Goal: Register for event/course

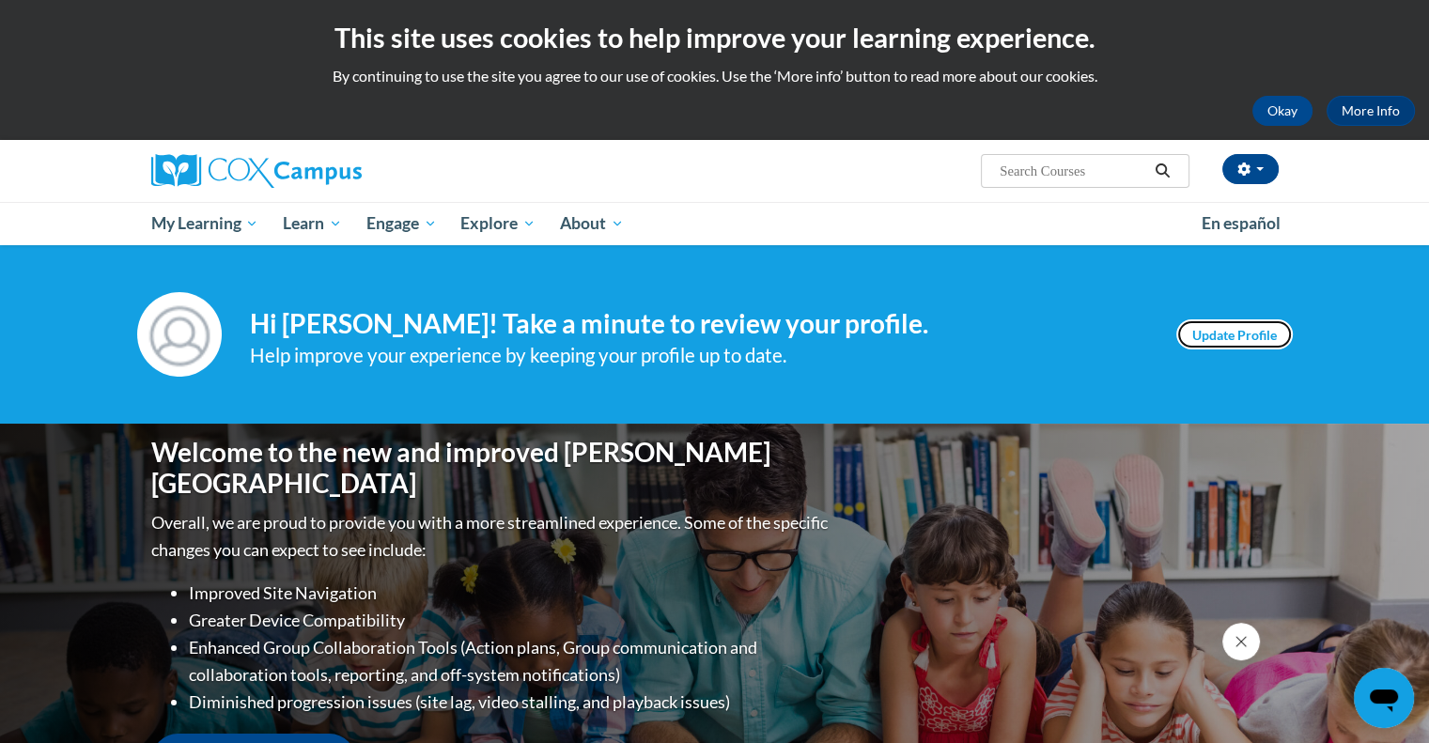
click at [1263, 344] on link "Update Profile" at bounding box center [1234, 334] width 117 height 30
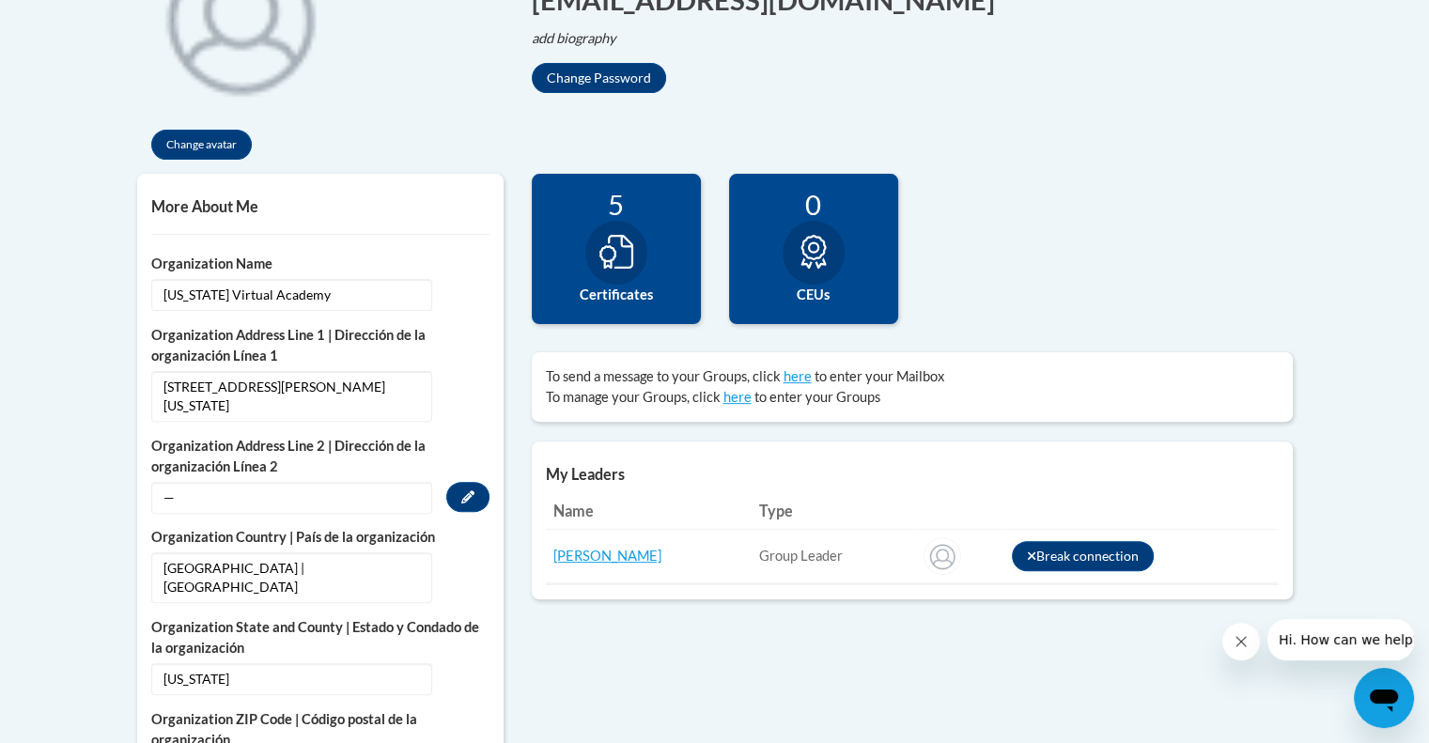
scroll to position [376, 0]
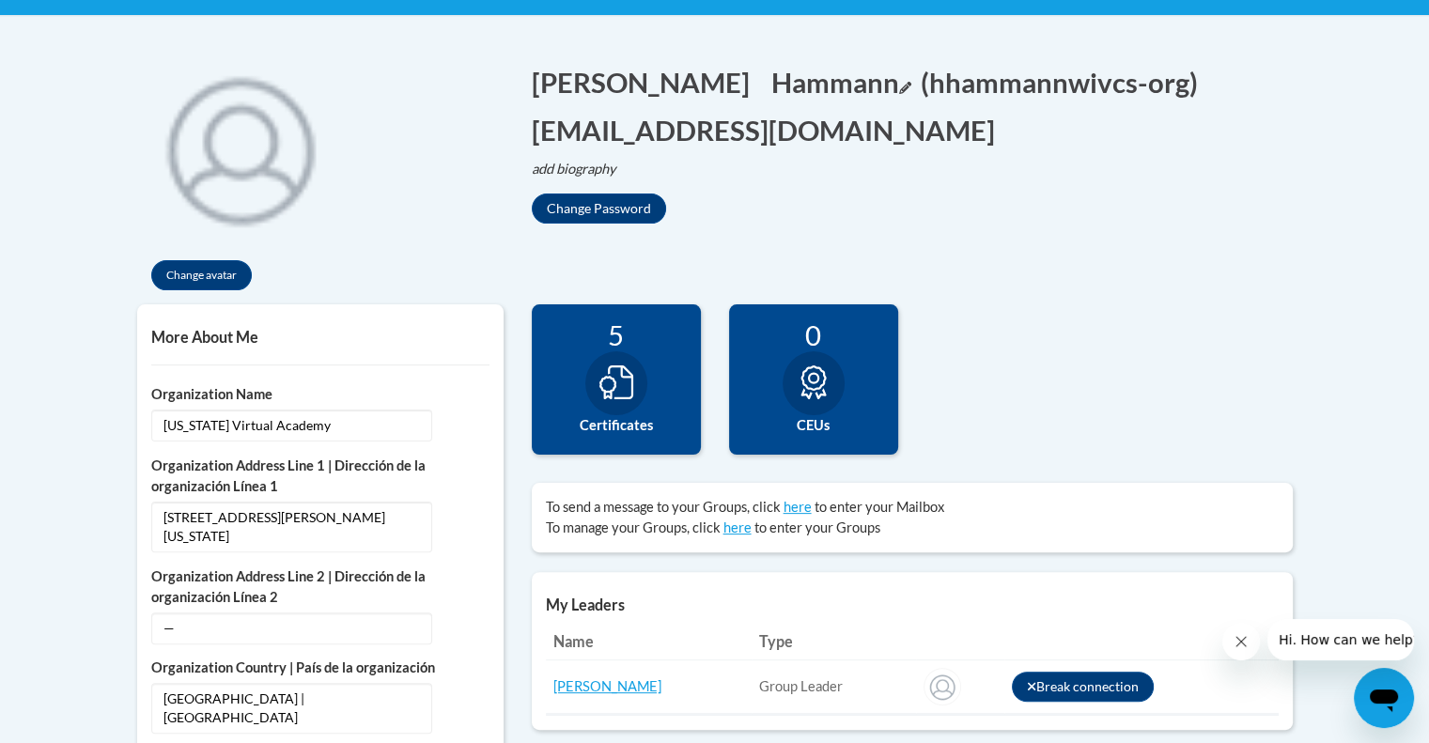
click at [771, 80] on button "Hammann Edit" at bounding box center [841, 82] width 140 height 39
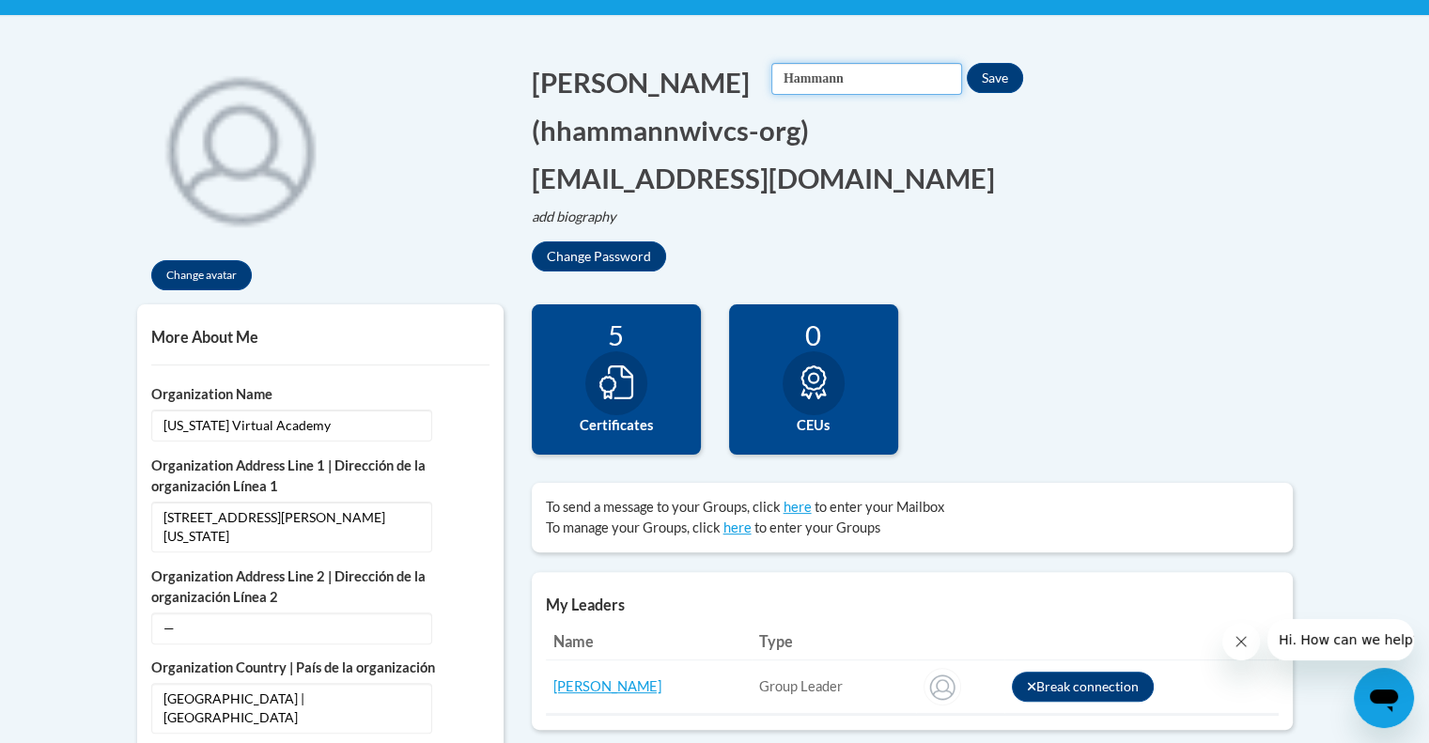
click at [771, 85] on input "Hammann" at bounding box center [866, 79] width 191 height 32
type input "Dahl"
click at [967, 83] on button "Save" at bounding box center [995, 78] width 56 height 30
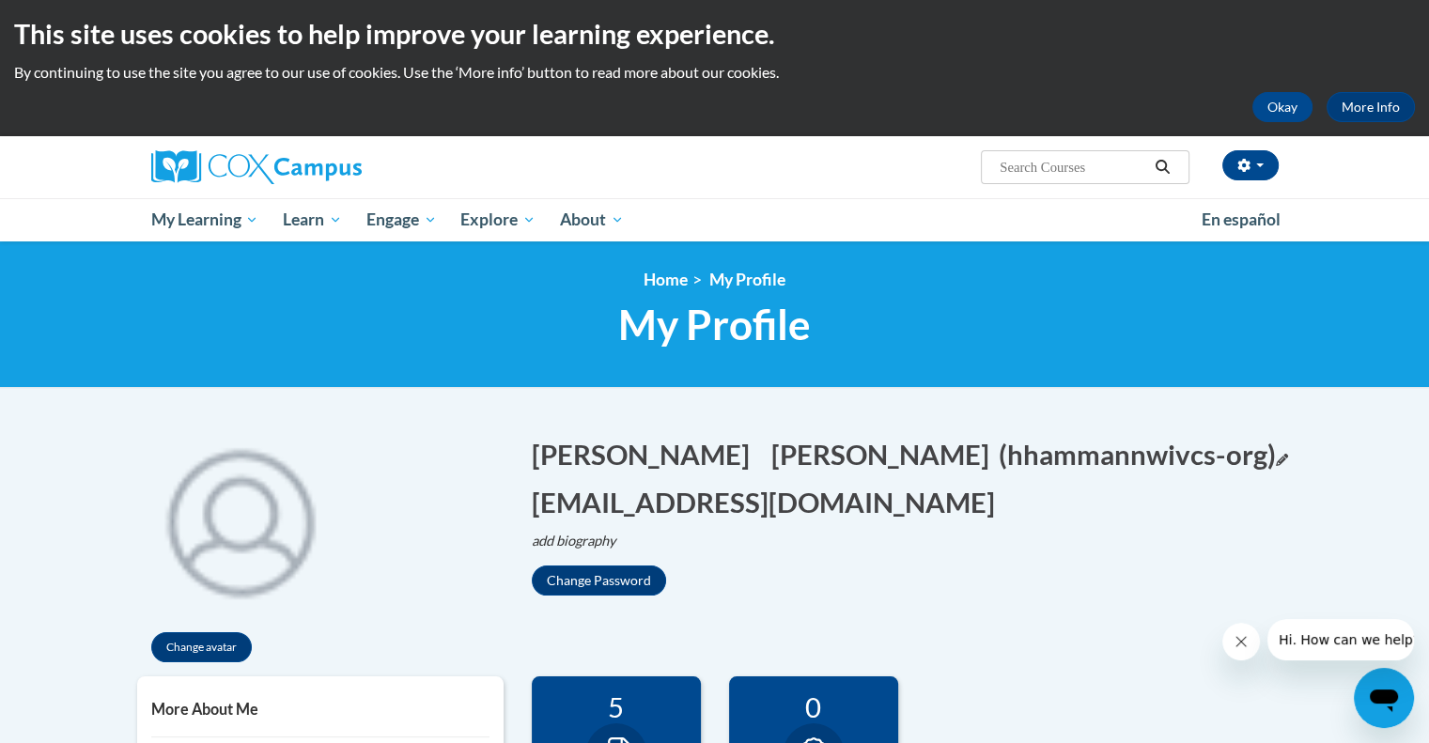
scroll to position [0, 0]
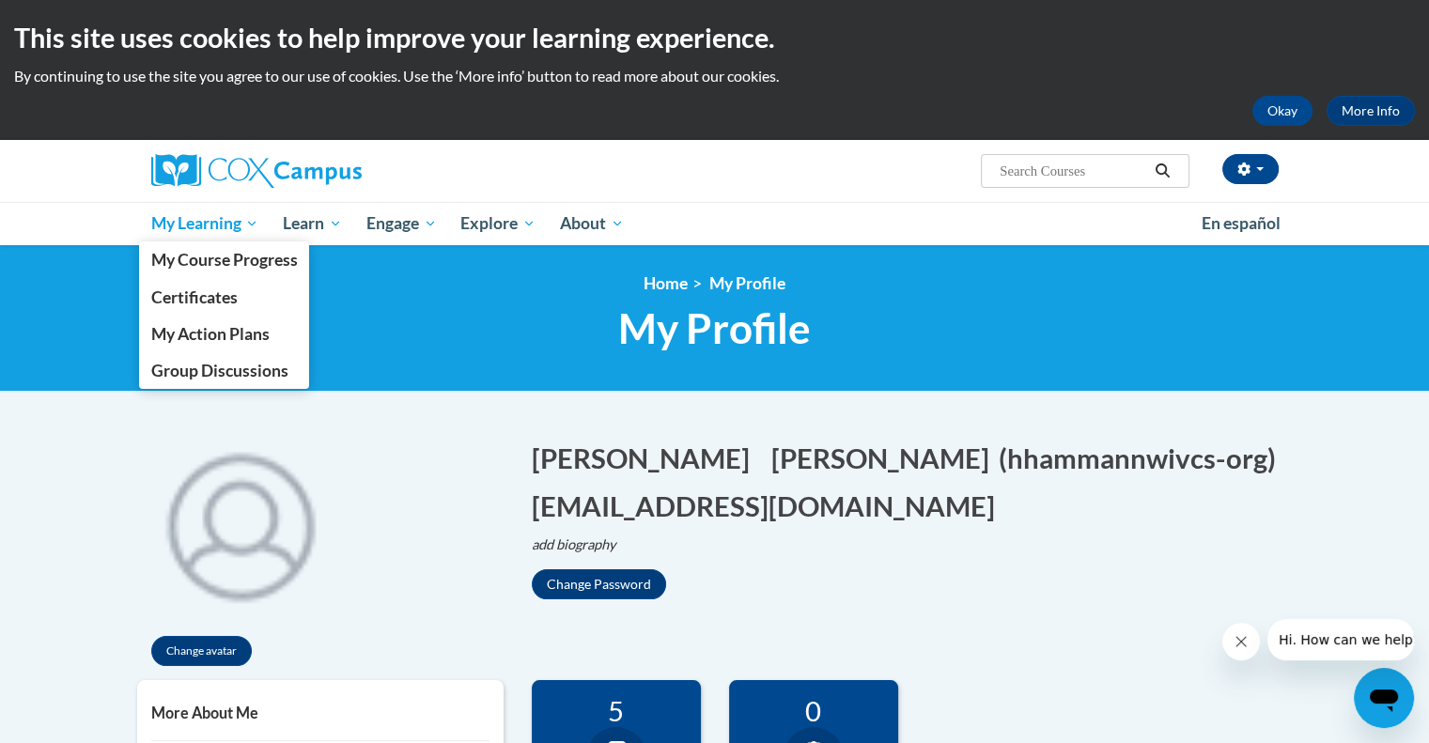
click at [194, 225] on span "My Learning" at bounding box center [204, 223] width 108 height 23
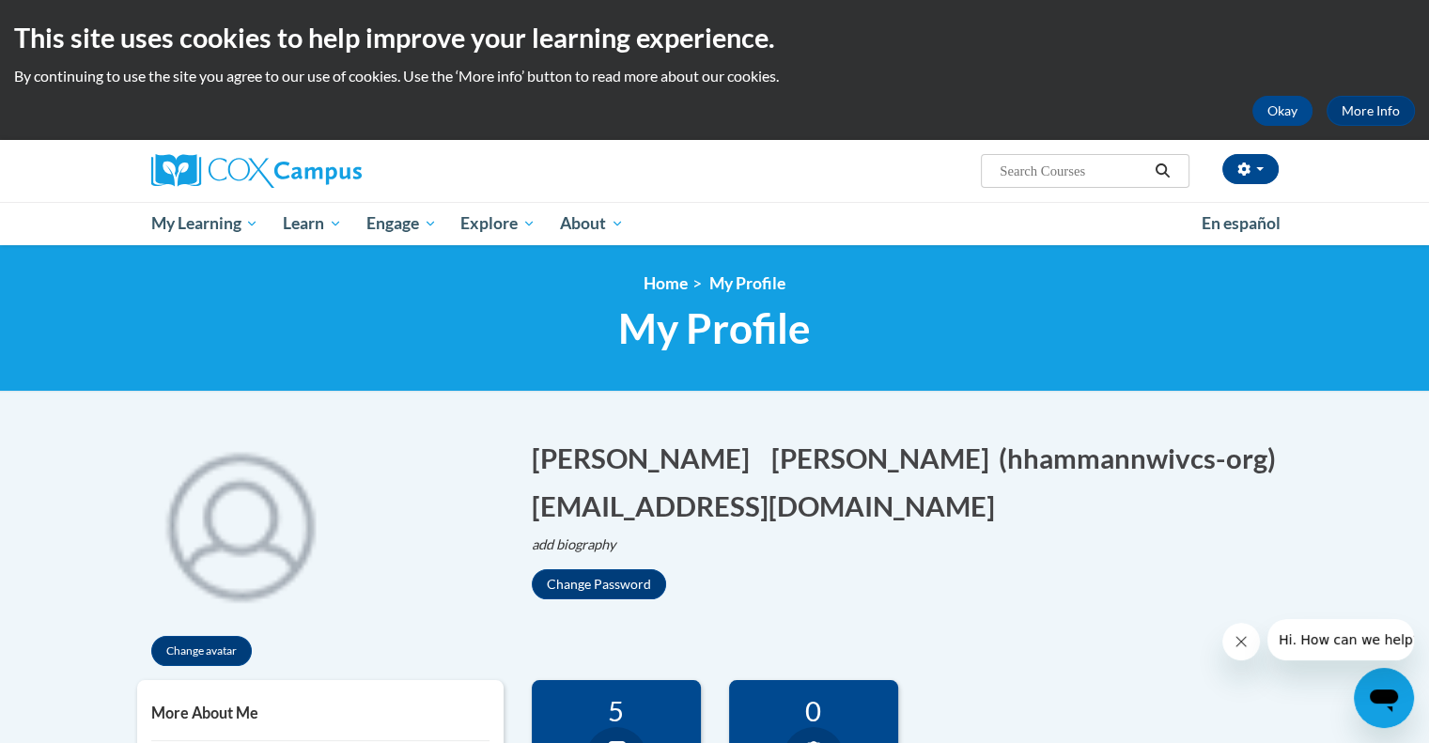
click at [1041, 176] on input "Search..." at bounding box center [1073, 171] width 150 height 23
type input "science of reading"
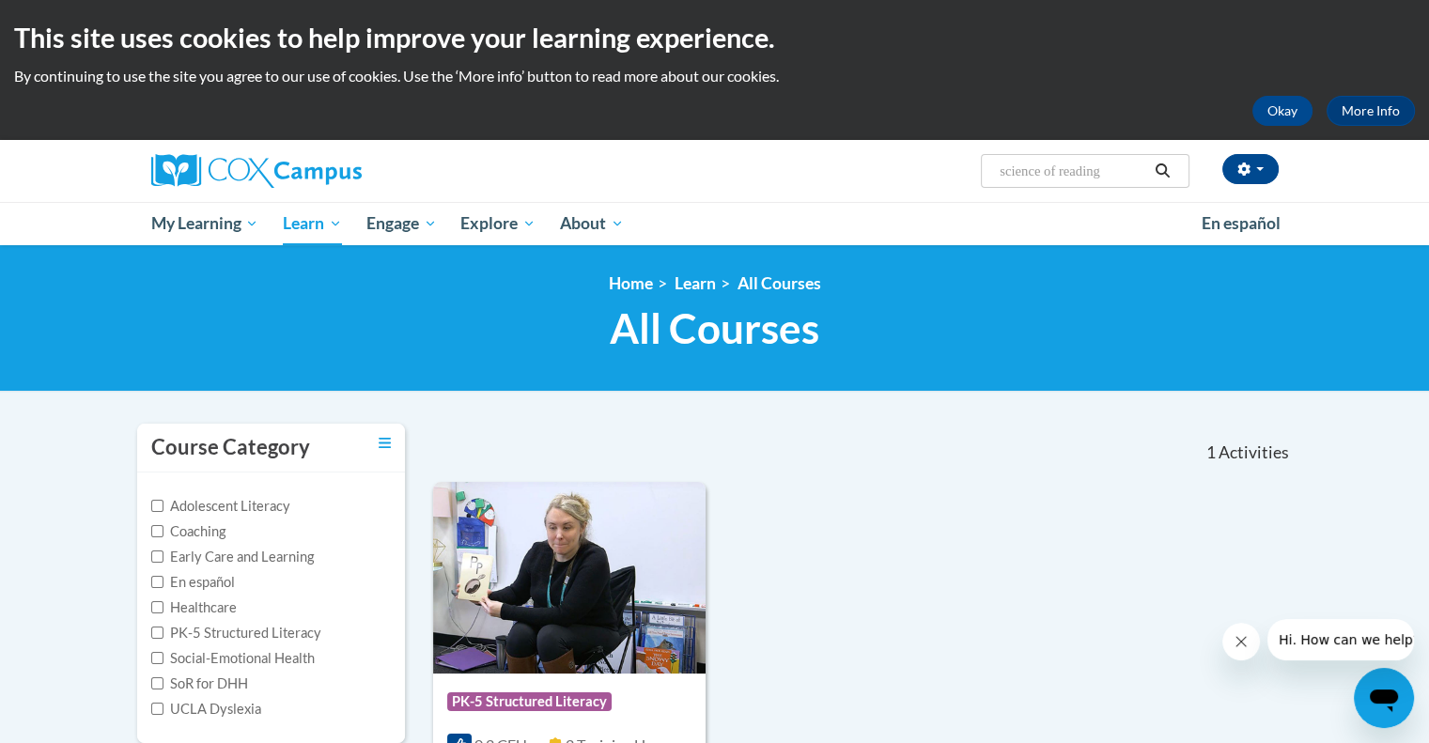
click at [1059, 179] on input "science of reading" at bounding box center [1073, 171] width 150 height 23
type input "writing"
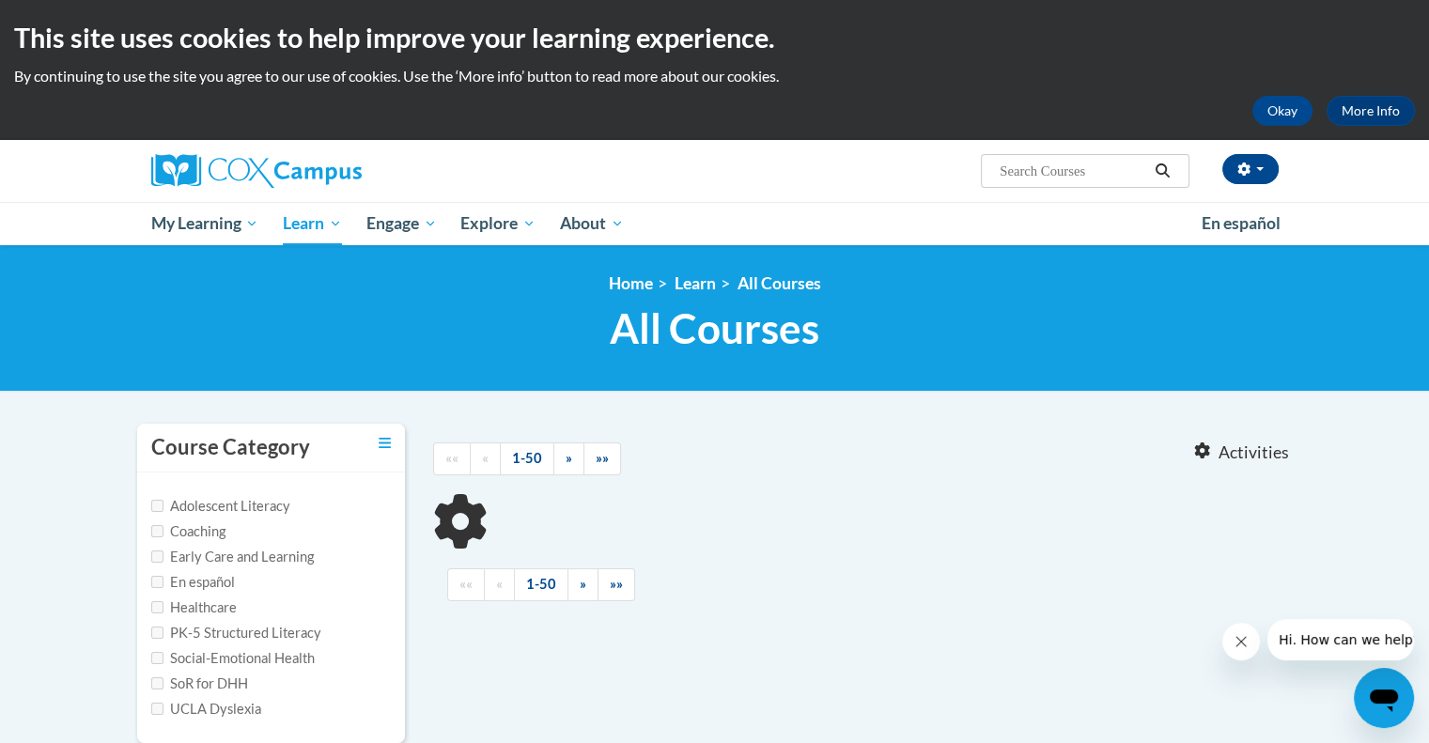
type input "writing"
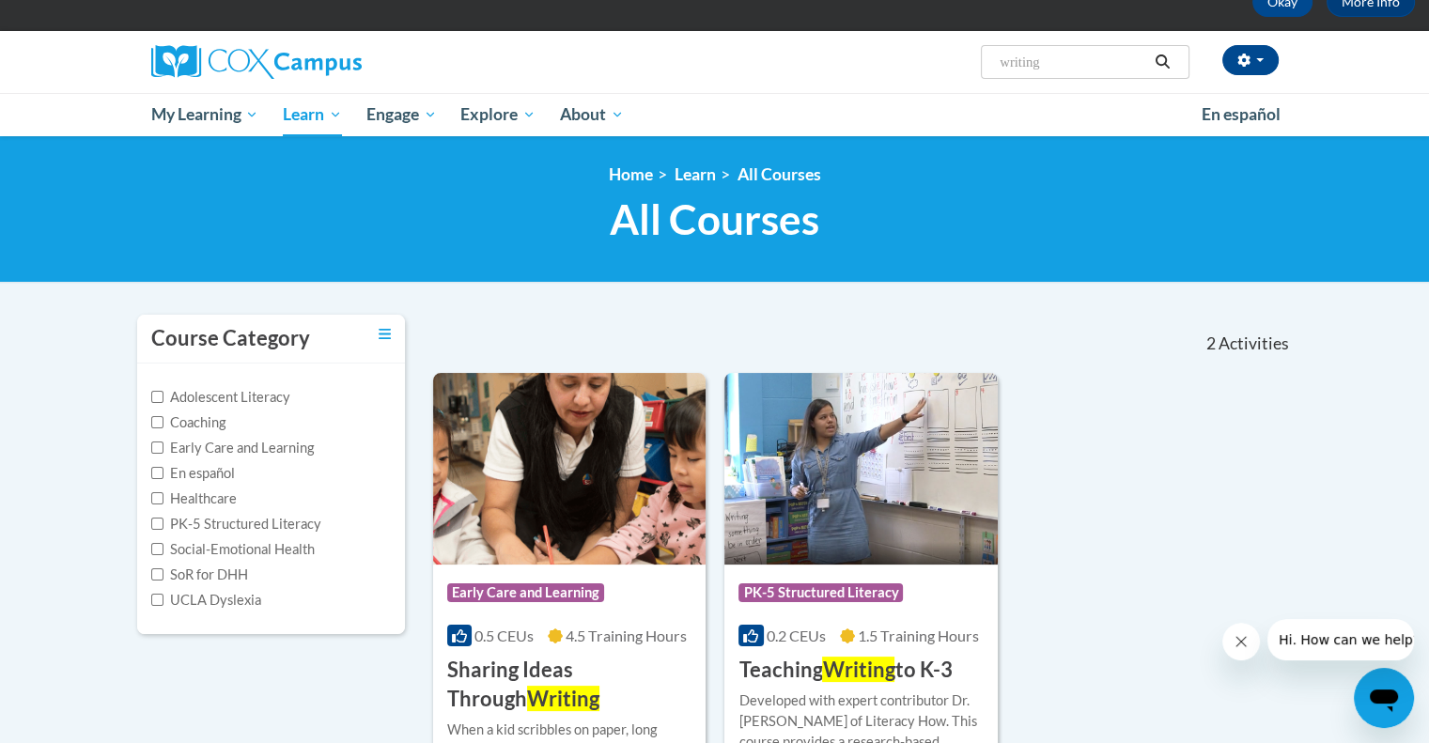
scroll to position [282, 0]
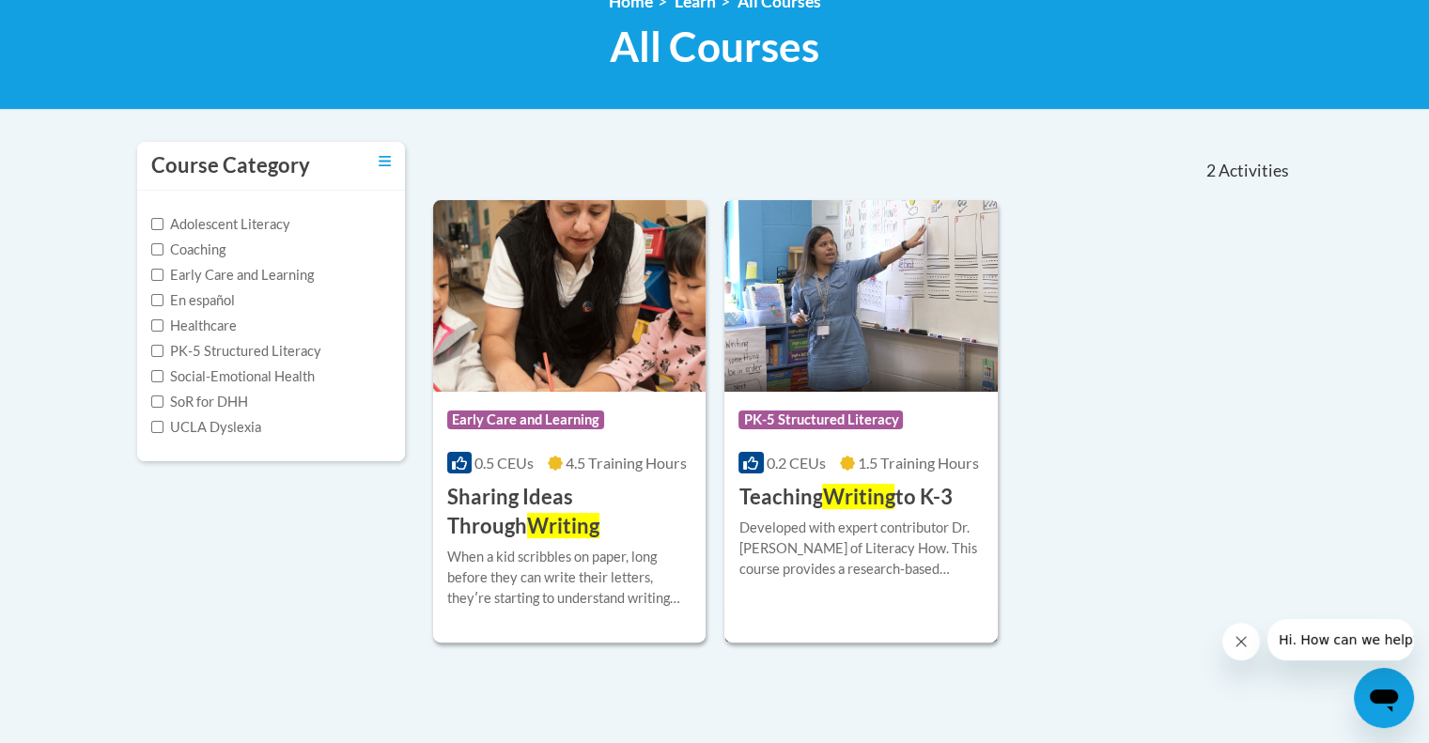
click at [868, 493] on span "Writing" at bounding box center [858, 496] width 72 height 25
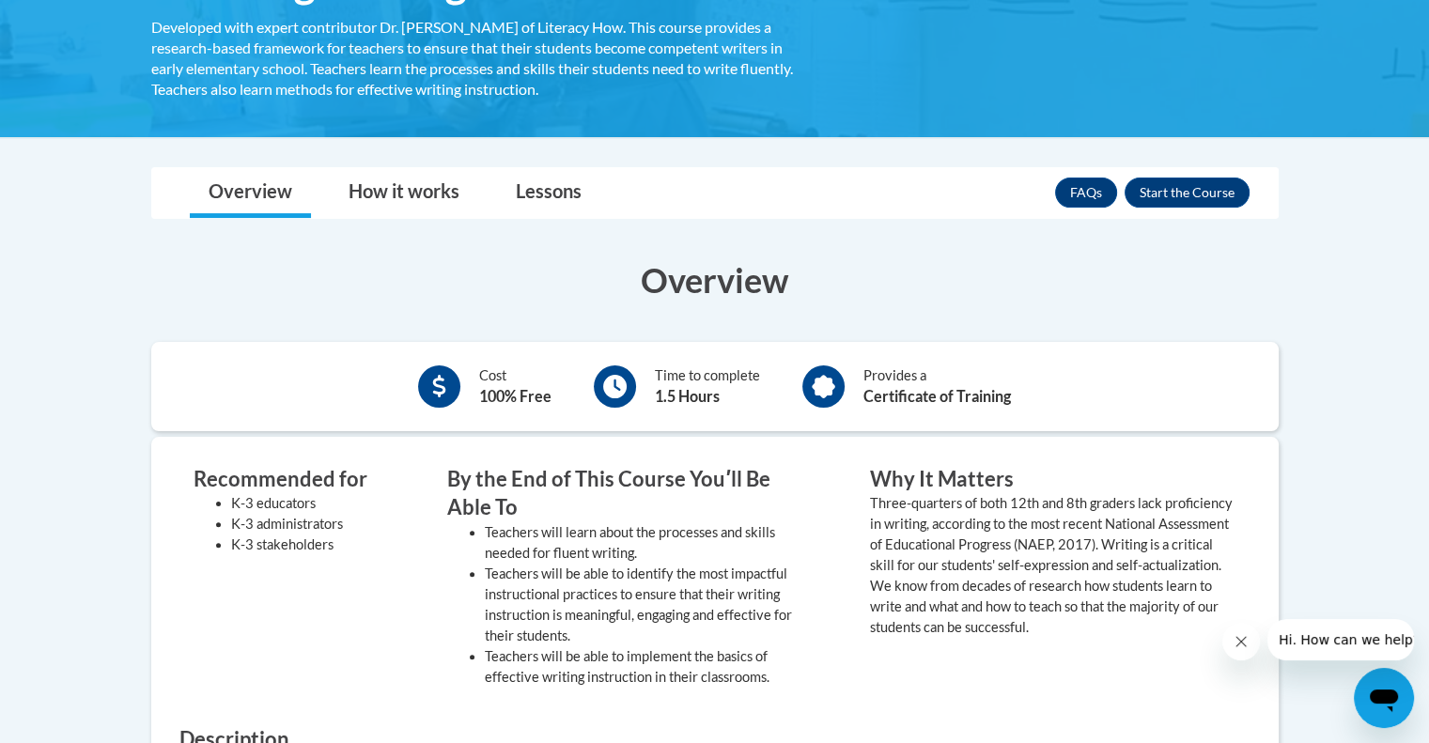
scroll to position [282, 0]
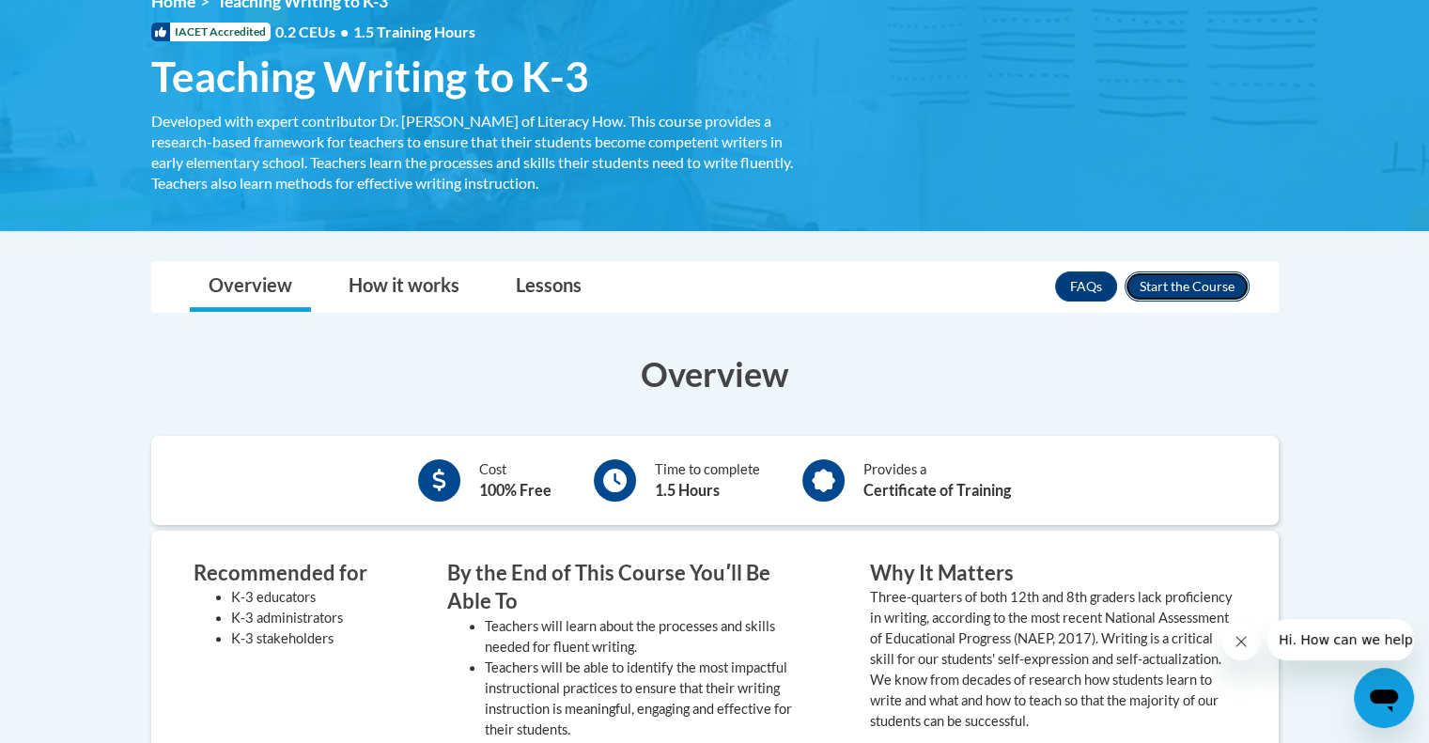
click at [1205, 292] on button "Enroll" at bounding box center [1187, 287] width 125 height 30
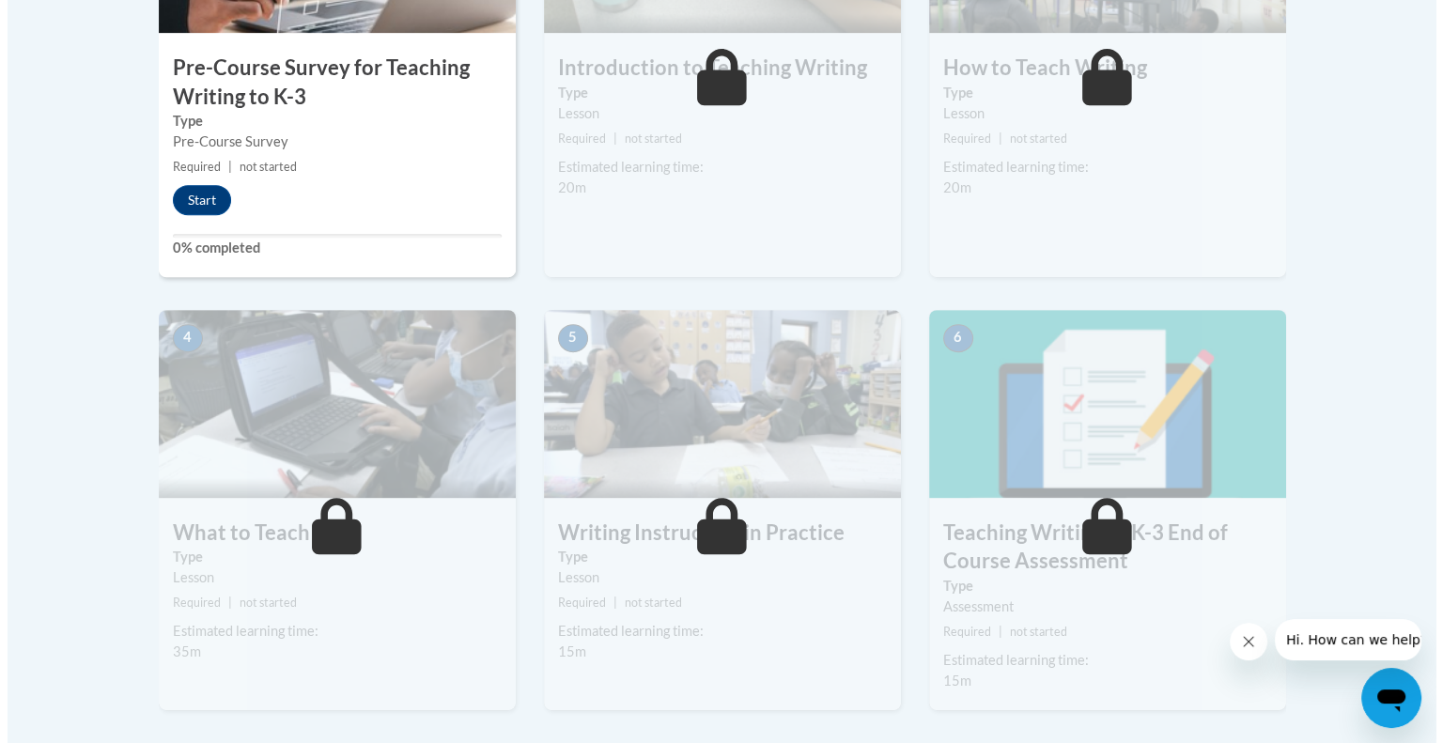
scroll to position [603, 0]
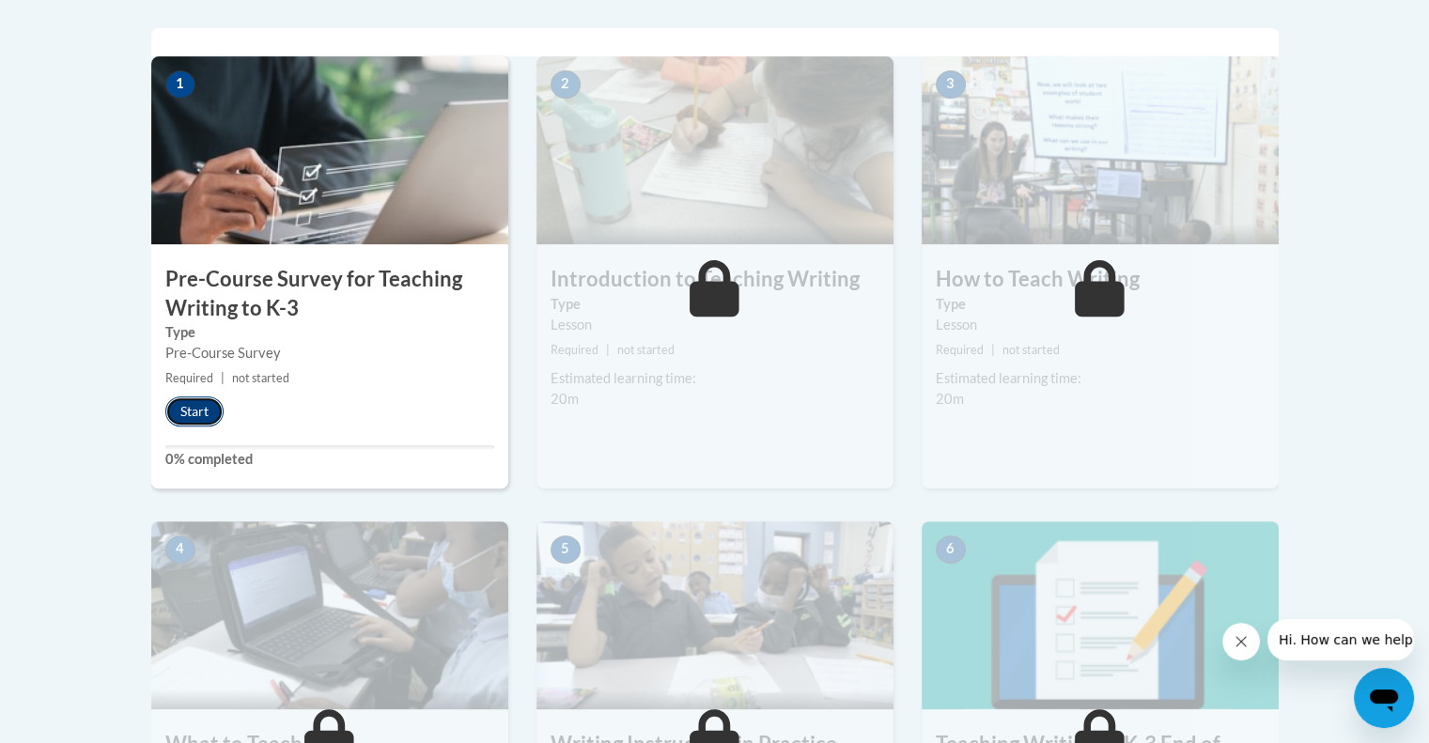
click at [180, 406] on button "Start" at bounding box center [194, 412] width 58 height 30
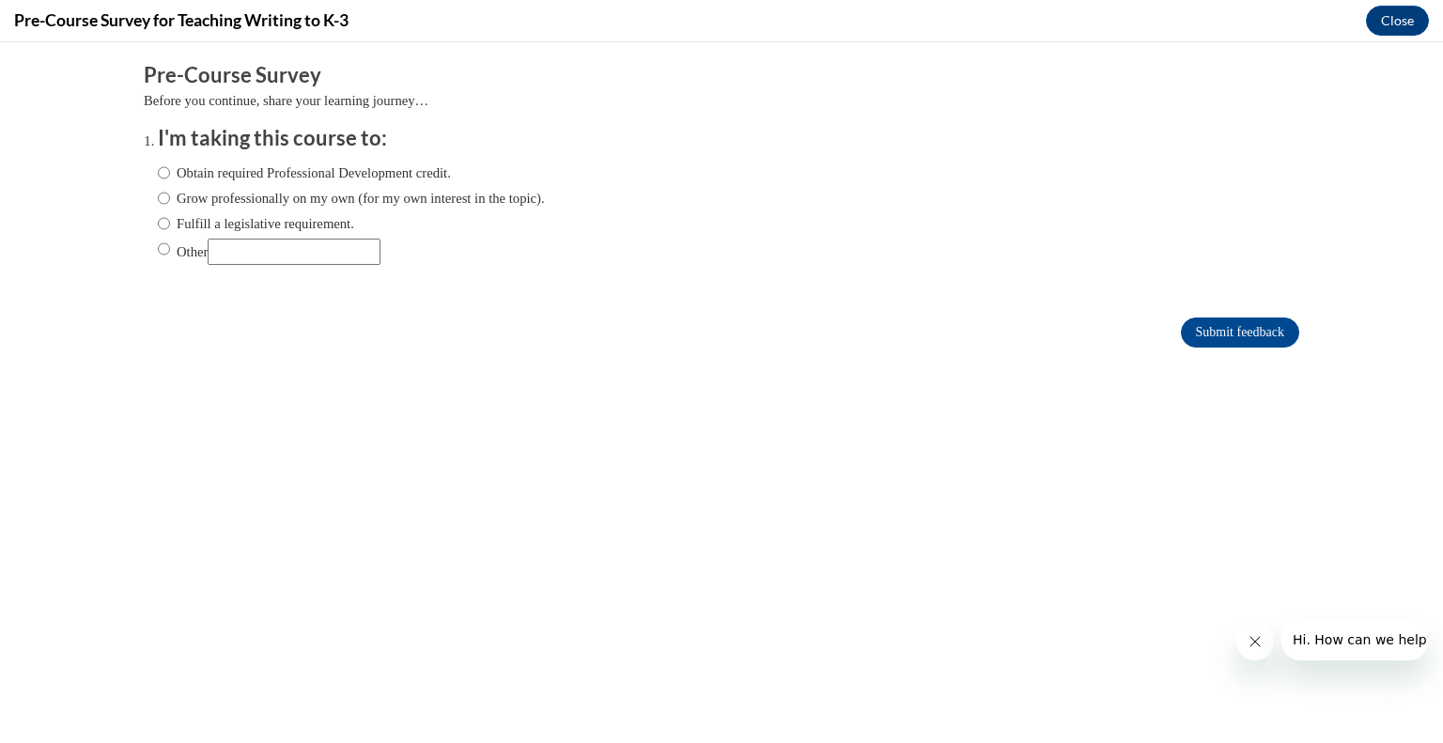
scroll to position [0, 0]
click at [177, 171] on label "Obtain required Professional Development credit." at bounding box center [304, 173] width 293 height 21
click at [170, 171] on input "Obtain required Professional Development credit." at bounding box center [164, 173] width 12 height 21
radio input "true"
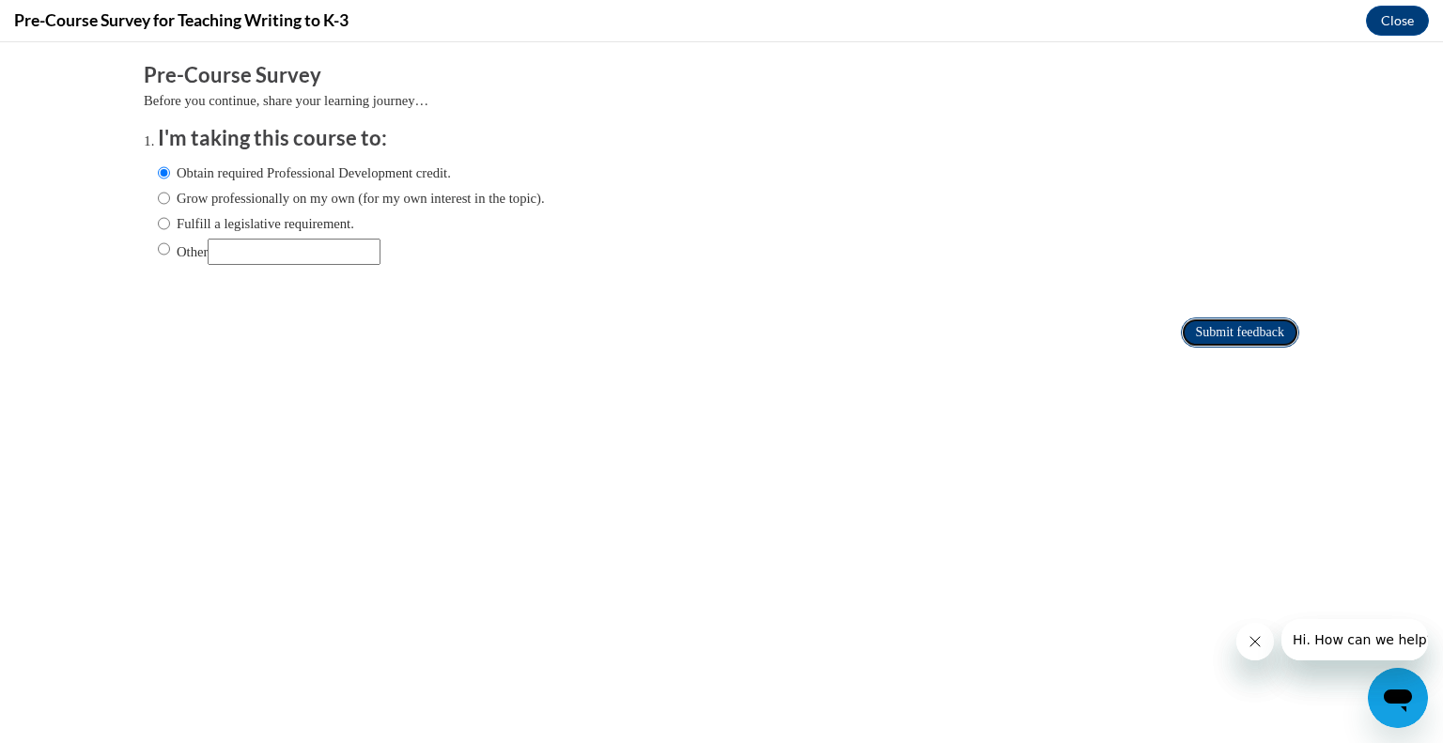
click at [1252, 328] on input "Submit feedback" at bounding box center [1240, 333] width 118 height 30
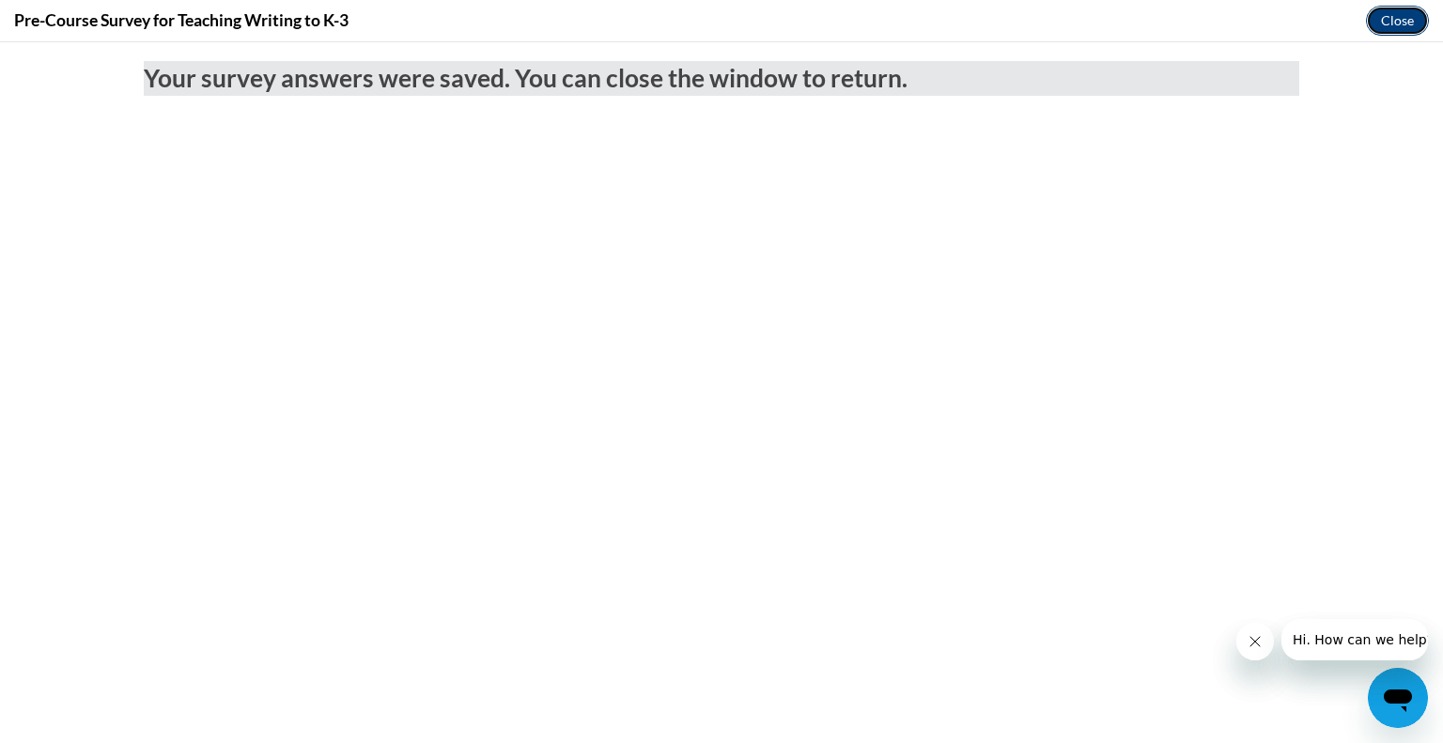
click at [1401, 18] on button "Close" at bounding box center [1397, 21] width 63 height 30
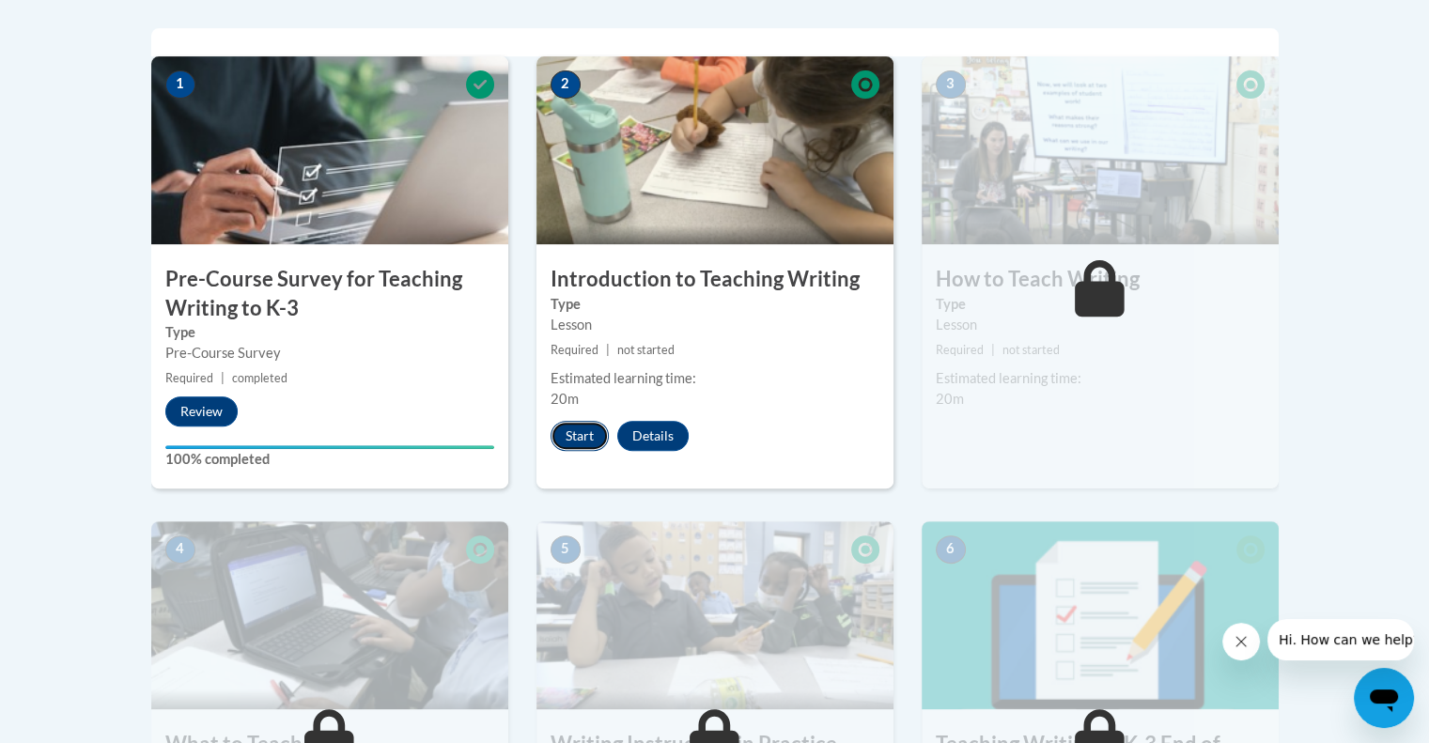
click at [558, 434] on button "Start" at bounding box center [580, 436] width 58 height 30
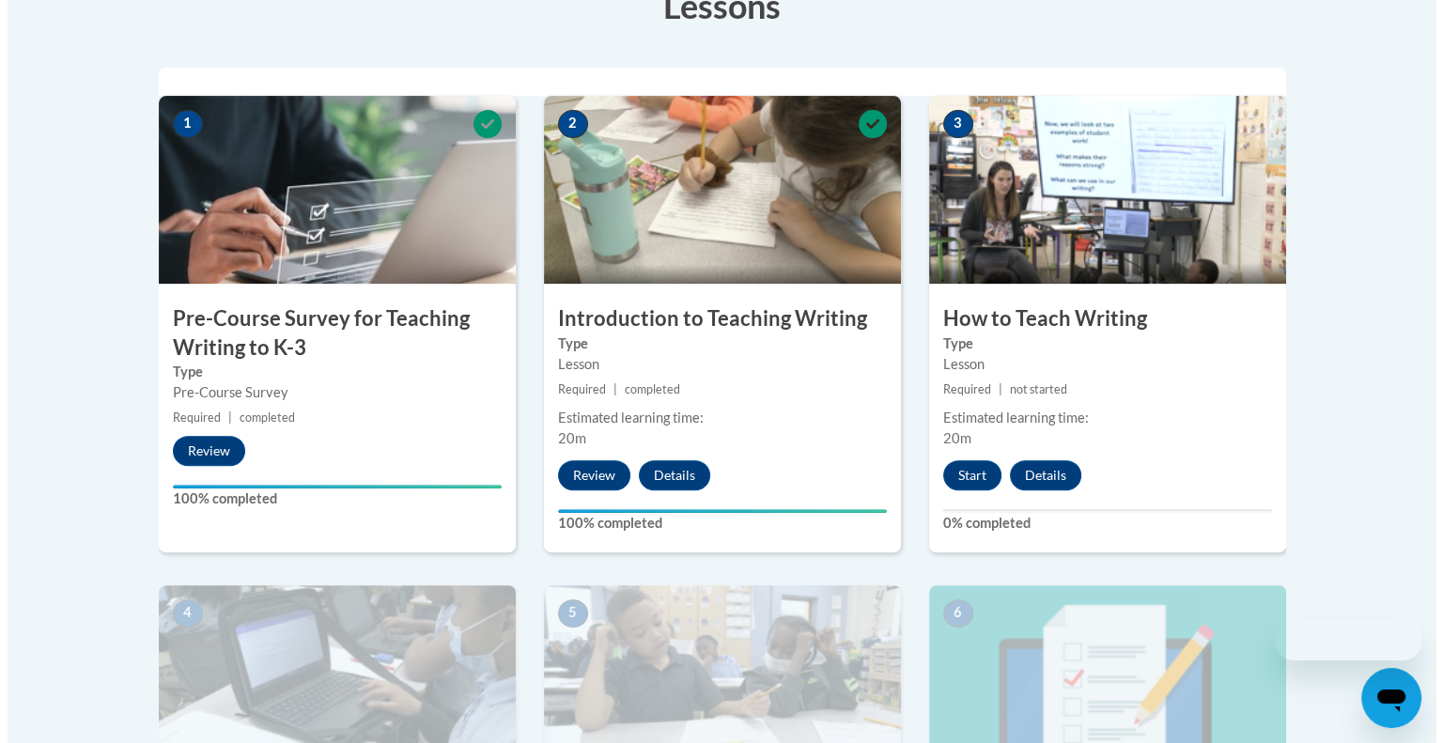
scroll to position [658, 0]
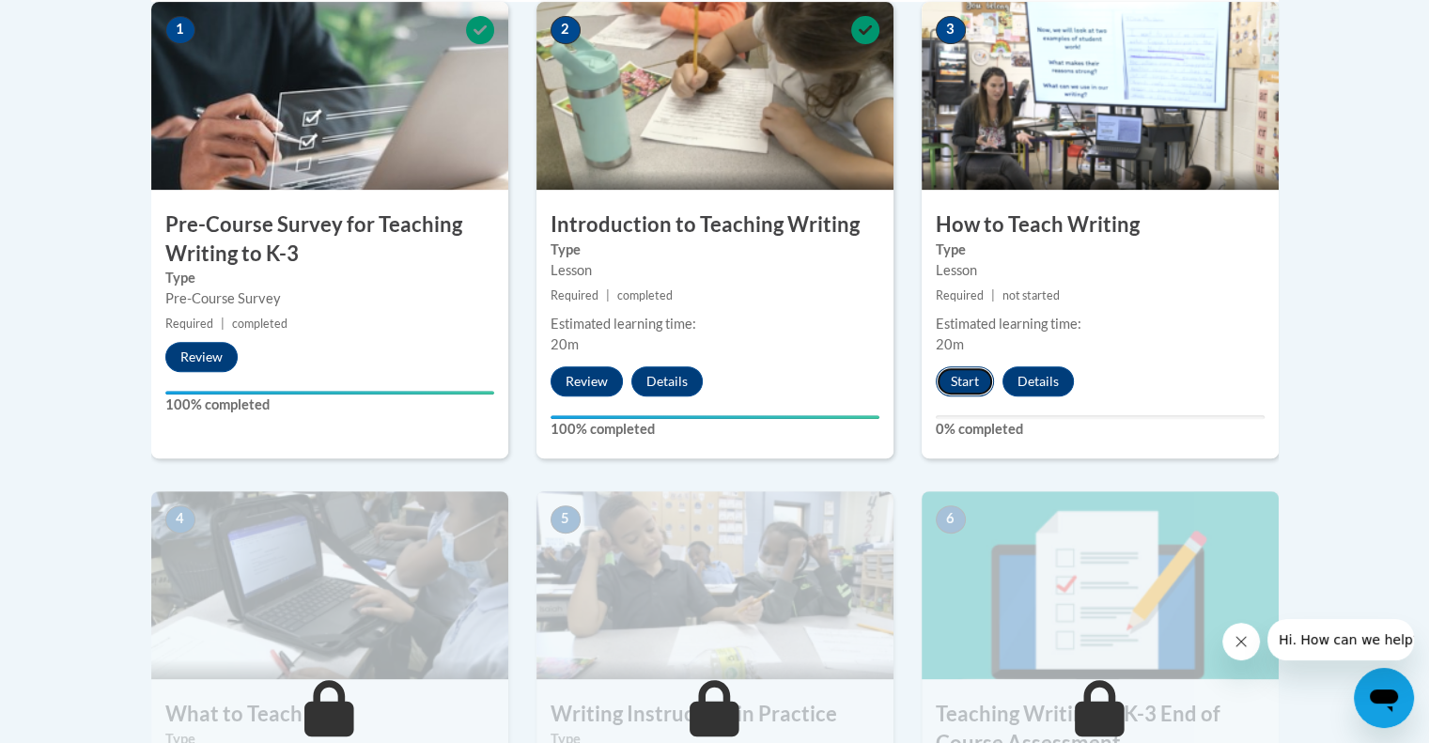
click at [962, 384] on button "Start" at bounding box center [965, 381] width 58 height 30
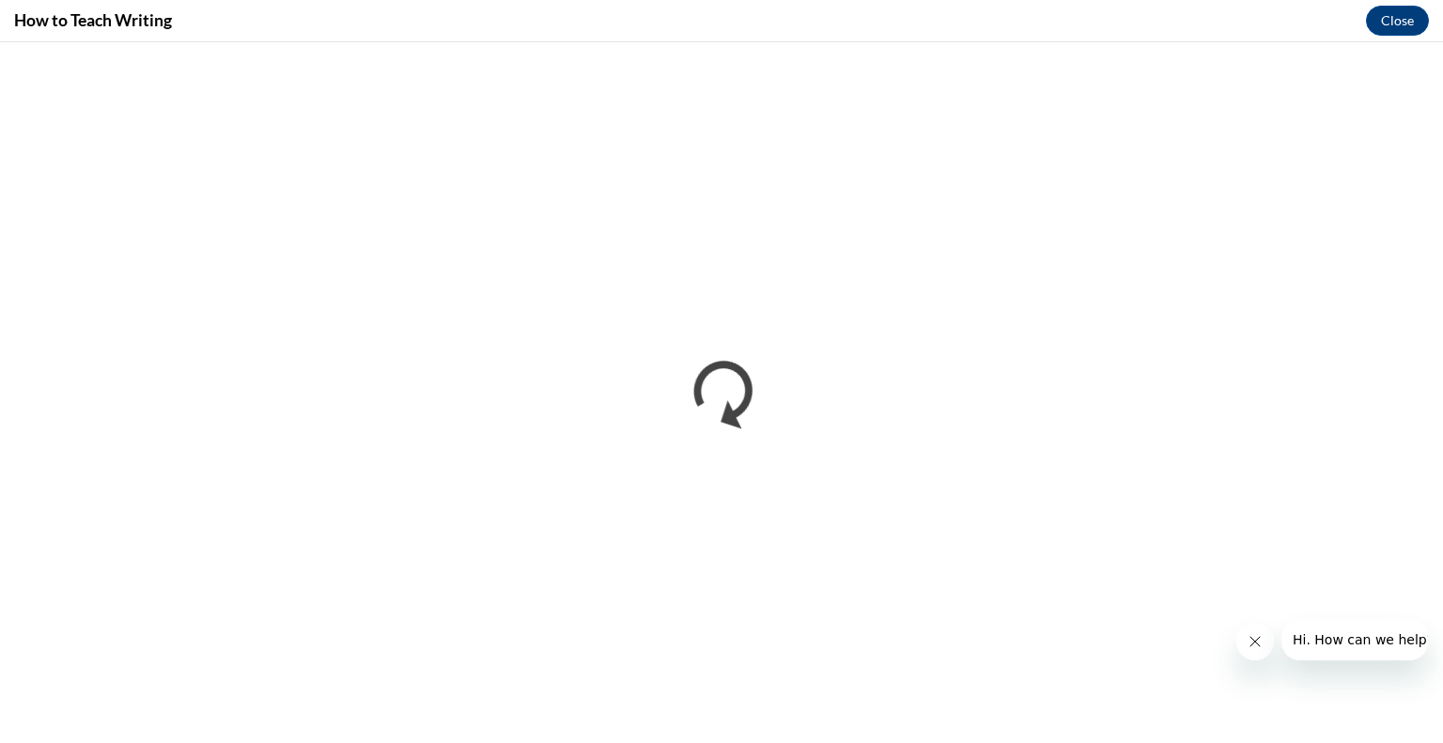
scroll to position [0, 0]
